Goal: Task Accomplishment & Management: Complete application form

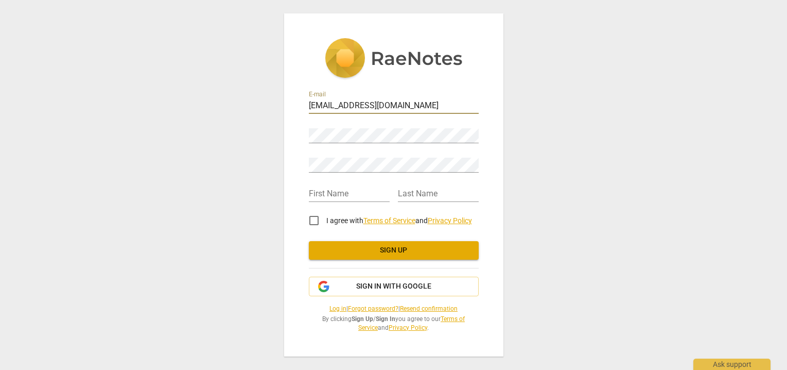
click at [391, 102] on input "[EMAIL_ADDRESS][DOMAIN_NAME]" at bounding box center [394, 106] width 170 height 15
drag, startPoint x: 392, startPoint y: 106, endPoint x: 290, endPoint y: 101, distance: 102.5
click at [290, 101] on div "E-mail [EMAIL_ADDRESS][DOMAIN_NAME] Password Retype Password First Name Last Na…" at bounding box center [393, 184] width 219 height 343
click at [347, 187] on input "text" at bounding box center [349, 194] width 81 height 15
type input "[PERSON_NAME]"
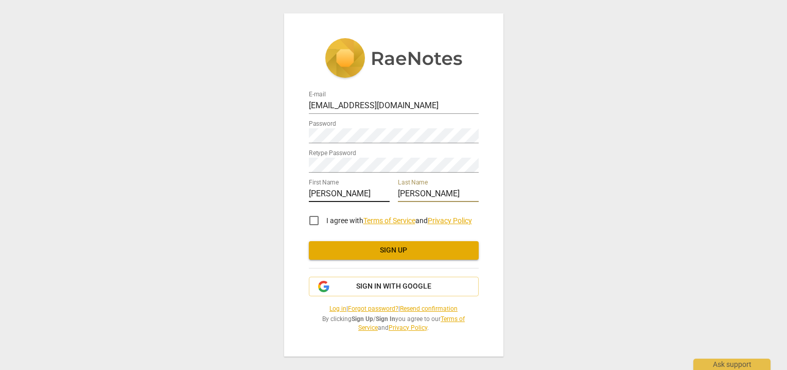
type input "[PERSON_NAME]"
click at [311, 221] on input "I agree with Terms of Service and Privacy Policy" at bounding box center [314, 220] width 25 height 25
checkbox input "true"
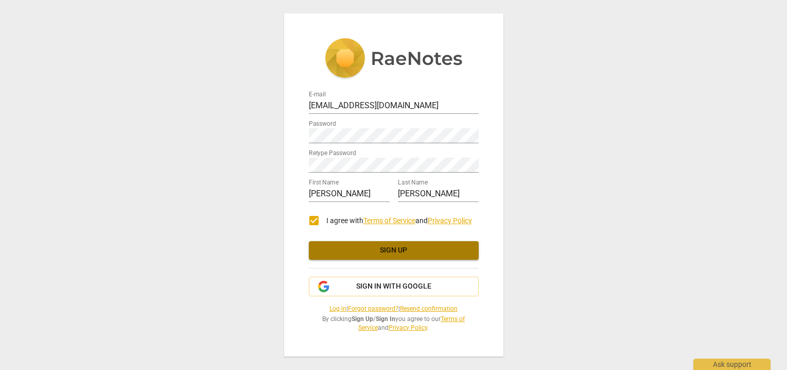
click at [352, 246] on span "Sign up" at bounding box center [393, 250] width 153 height 10
